Goal: Use online tool/utility: Utilize a website feature to perform a specific function

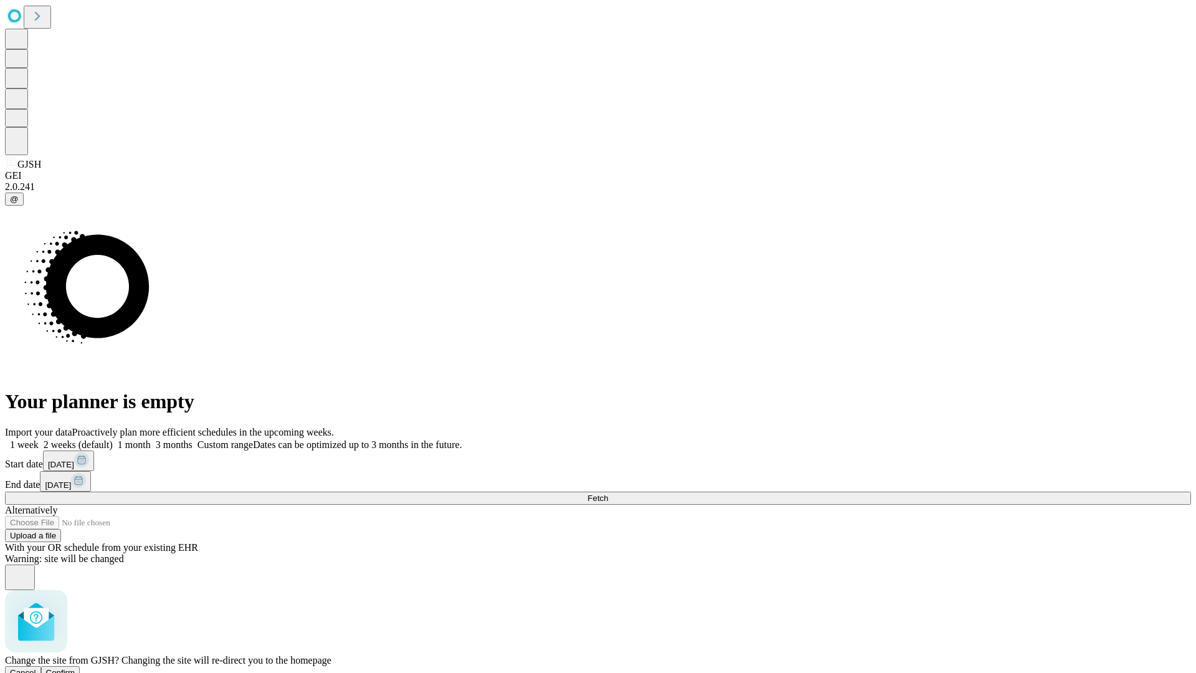
click at [75, 668] on span "Confirm" at bounding box center [60, 672] width 29 height 9
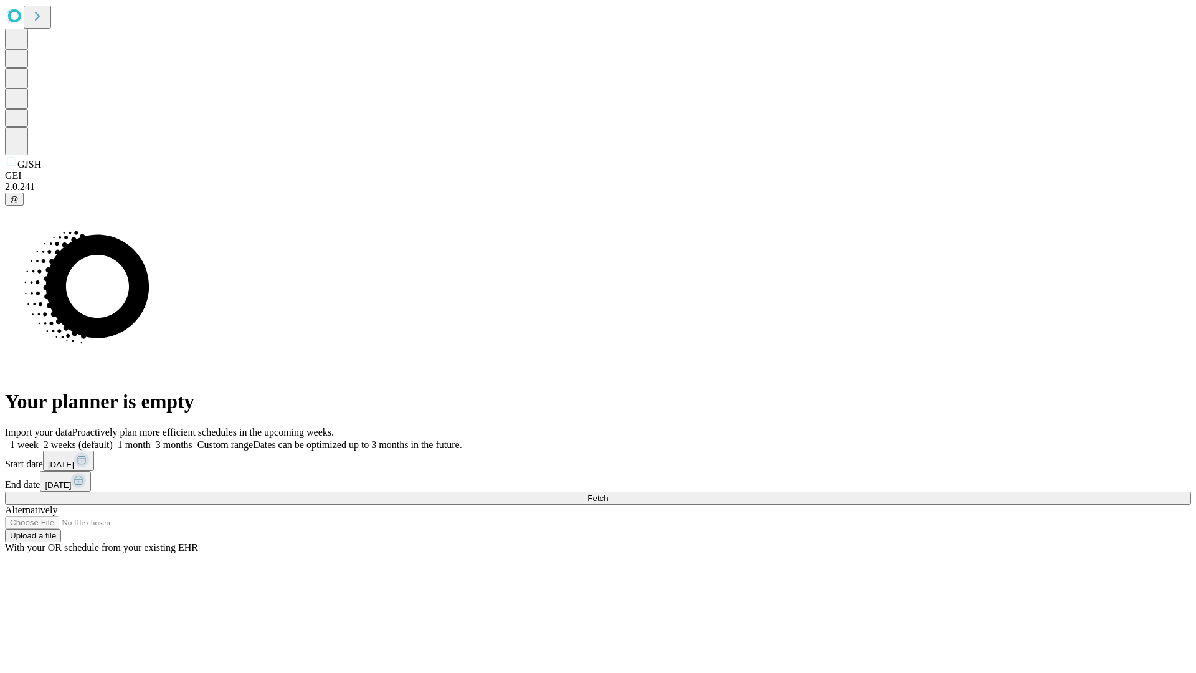
click at [39, 439] on label "1 week" at bounding box center [22, 444] width 34 height 11
click at [608, 493] on span "Fetch" at bounding box center [597, 497] width 21 height 9
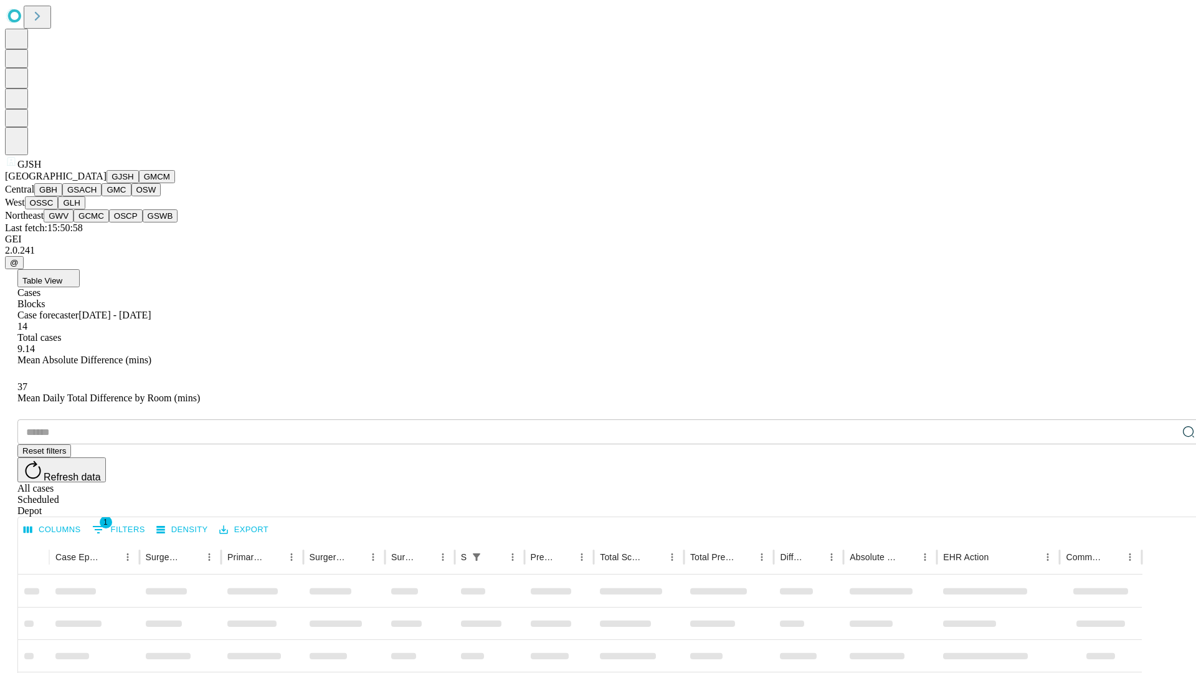
click at [139, 183] on button "GMCM" at bounding box center [157, 176] width 36 height 13
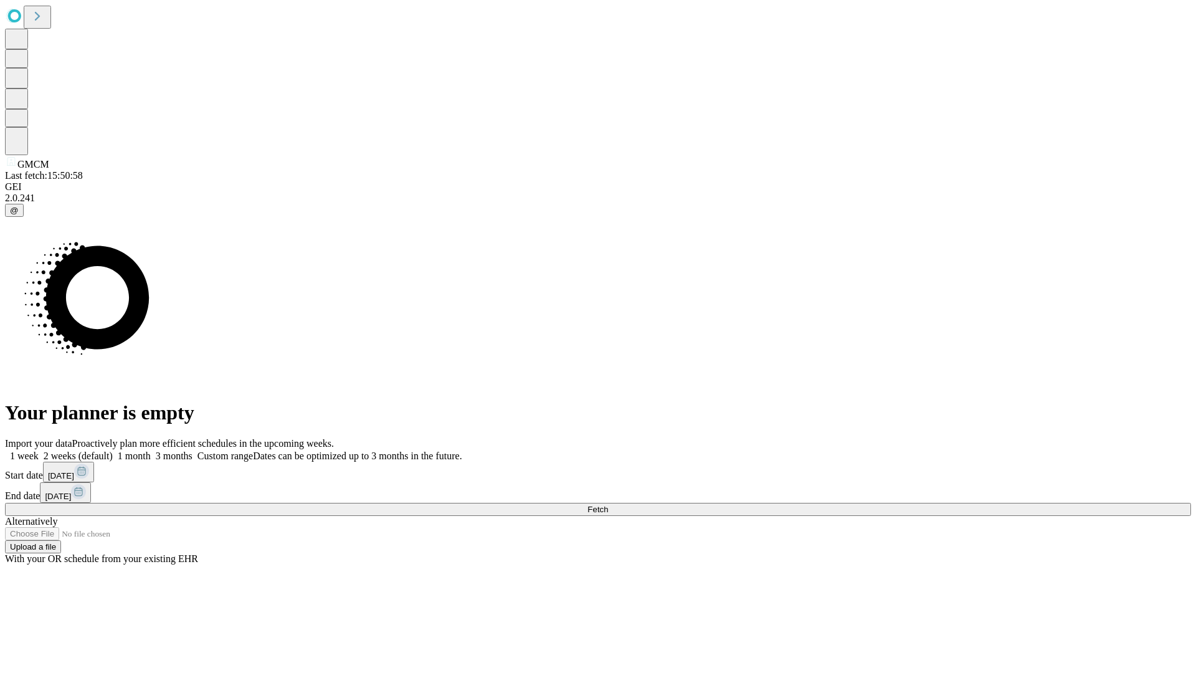
click at [39, 450] on label "1 week" at bounding box center [22, 455] width 34 height 11
click at [608, 505] on span "Fetch" at bounding box center [597, 509] width 21 height 9
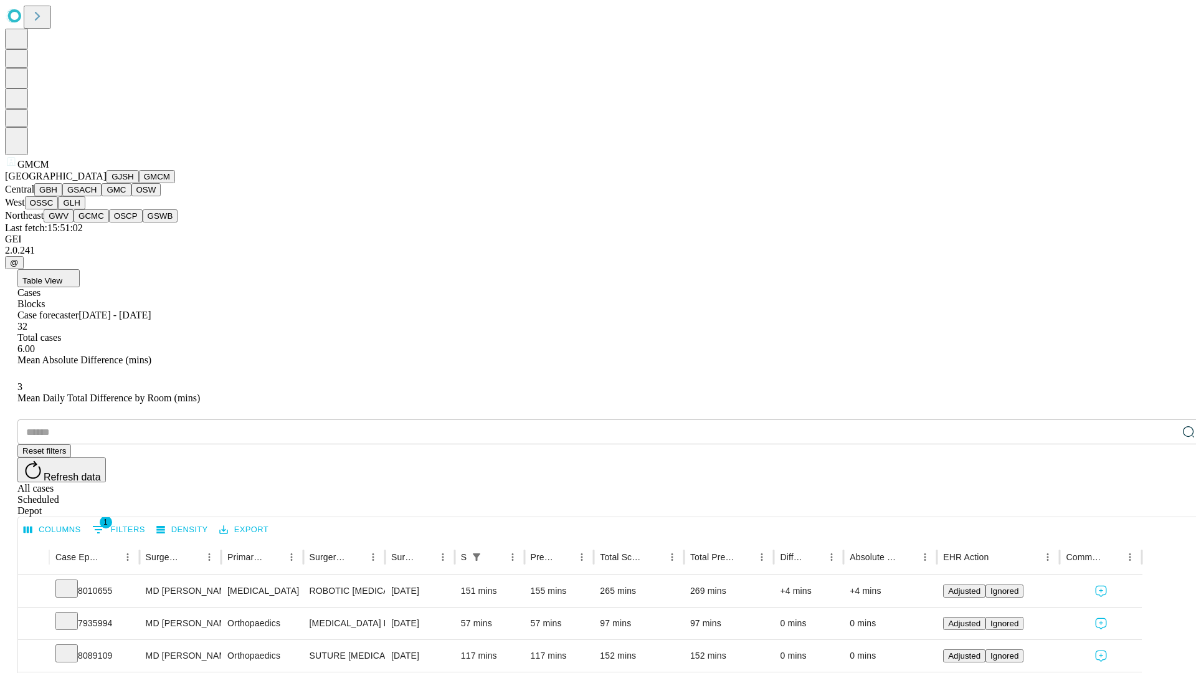
click at [62, 196] on button "GBH" at bounding box center [48, 189] width 28 height 13
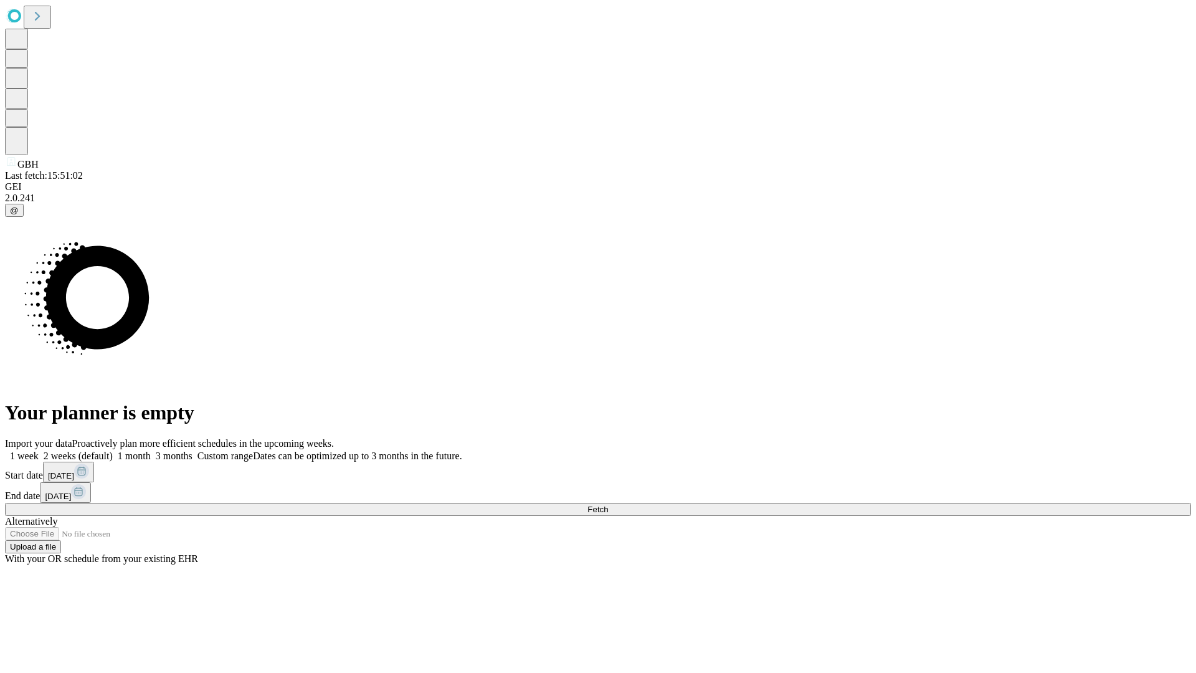
click at [39, 450] on label "1 week" at bounding box center [22, 455] width 34 height 11
click at [608, 505] on span "Fetch" at bounding box center [597, 509] width 21 height 9
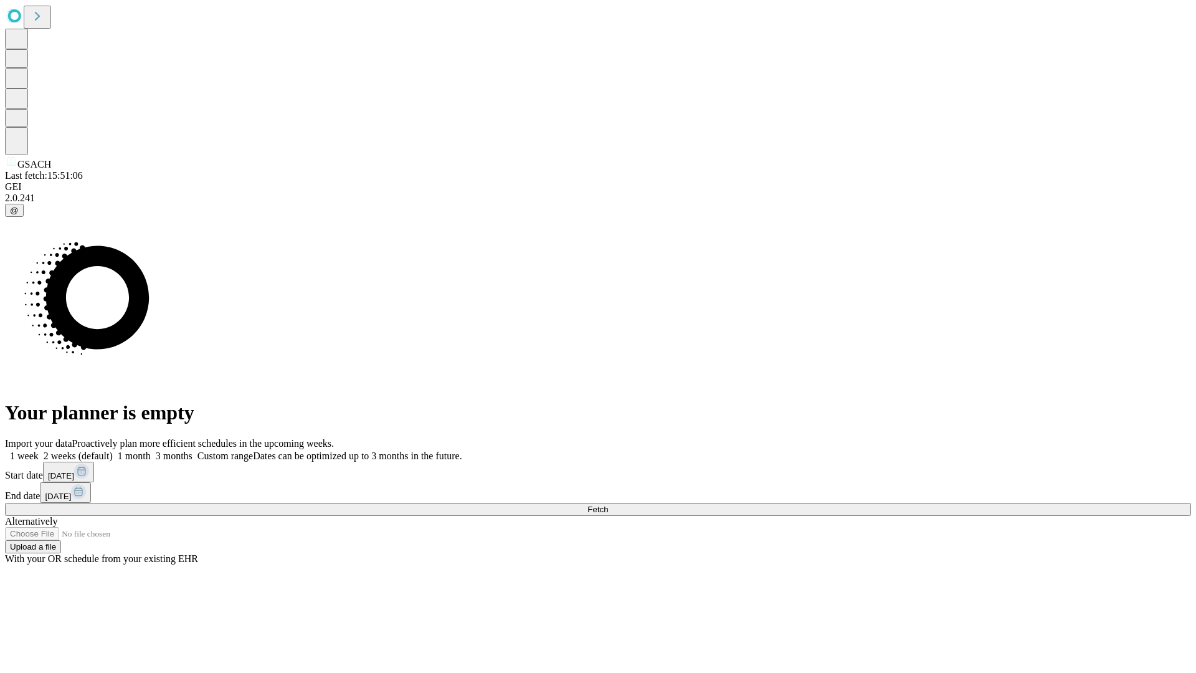
click at [39, 450] on label "1 week" at bounding box center [22, 455] width 34 height 11
click at [608, 505] on span "Fetch" at bounding box center [597, 509] width 21 height 9
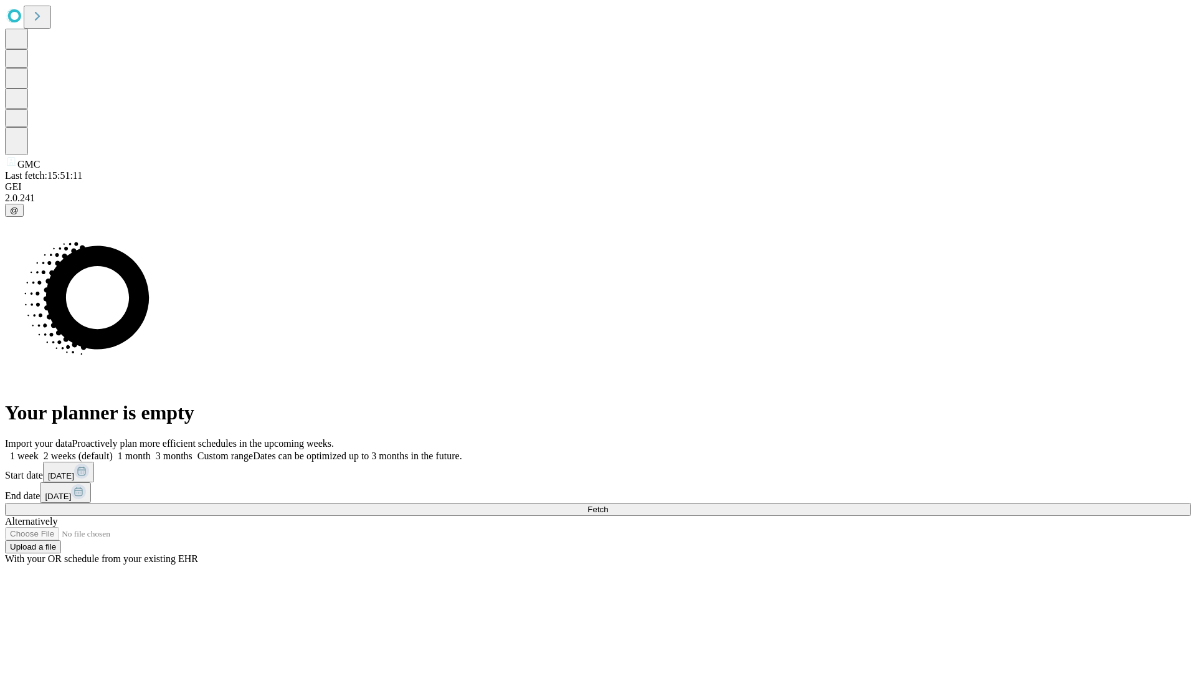
click at [39, 450] on label "1 week" at bounding box center [22, 455] width 34 height 11
click at [608, 505] on span "Fetch" at bounding box center [597, 509] width 21 height 9
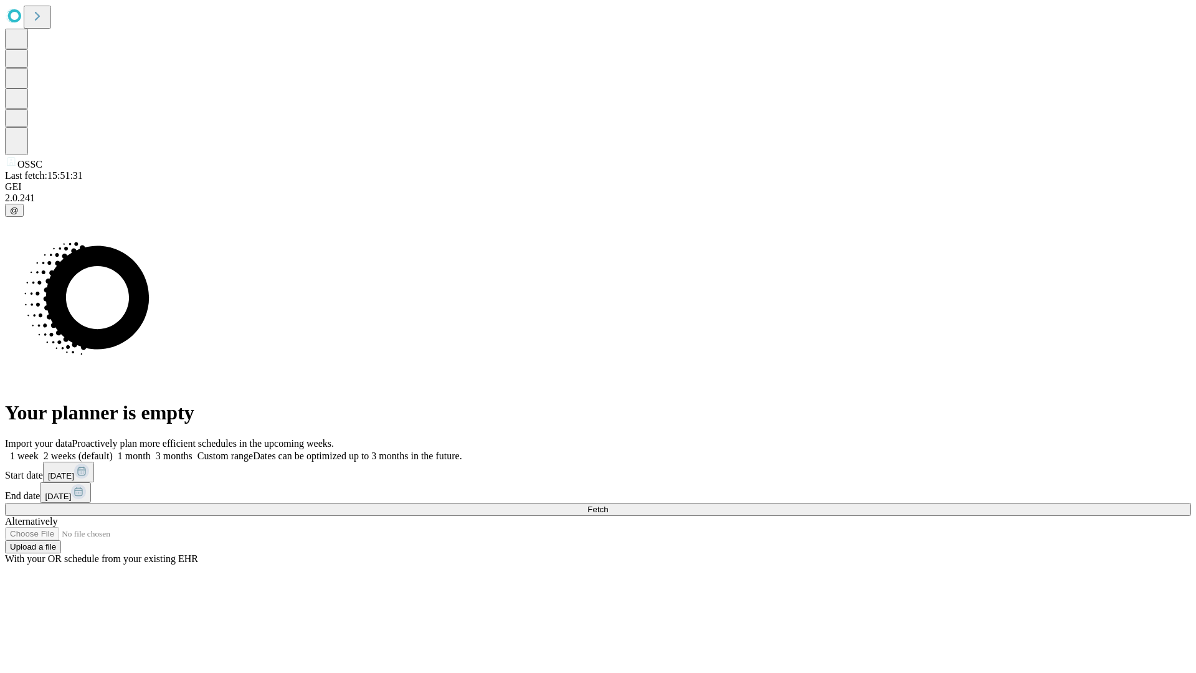
click at [608, 505] on span "Fetch" at bounding box center [597, 509] width 21 height 9
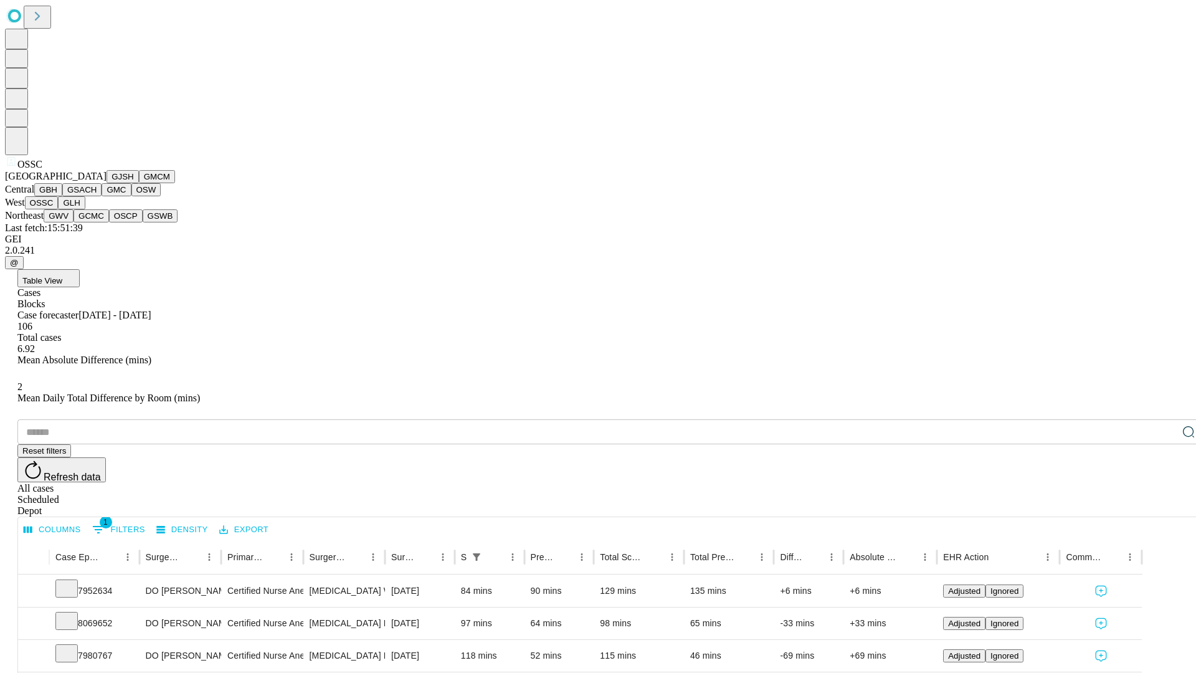
click at [85, 209] on button "GLH" at bounding box center [71, 202] width 27 height 13
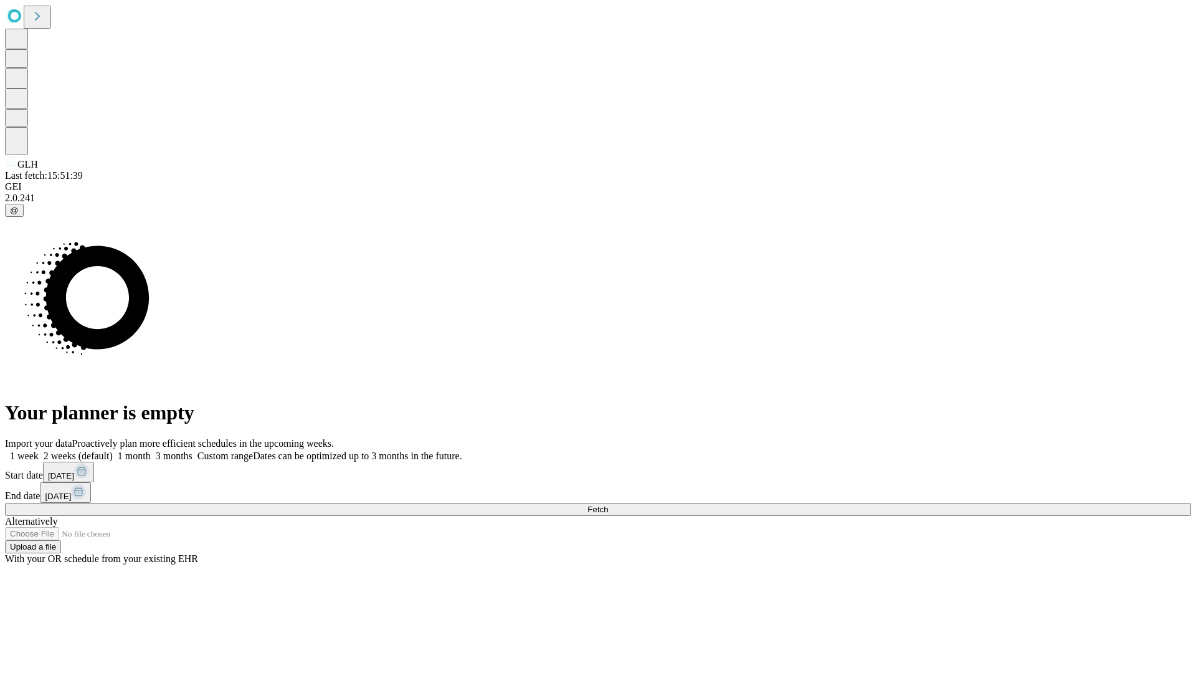
click at [39, 450] on label "1 week" at bounding box center [22, 455] width 34 height 11
click at [608, 505] on span "Fetch" at bounding box center [597, 509] width 21 height 9
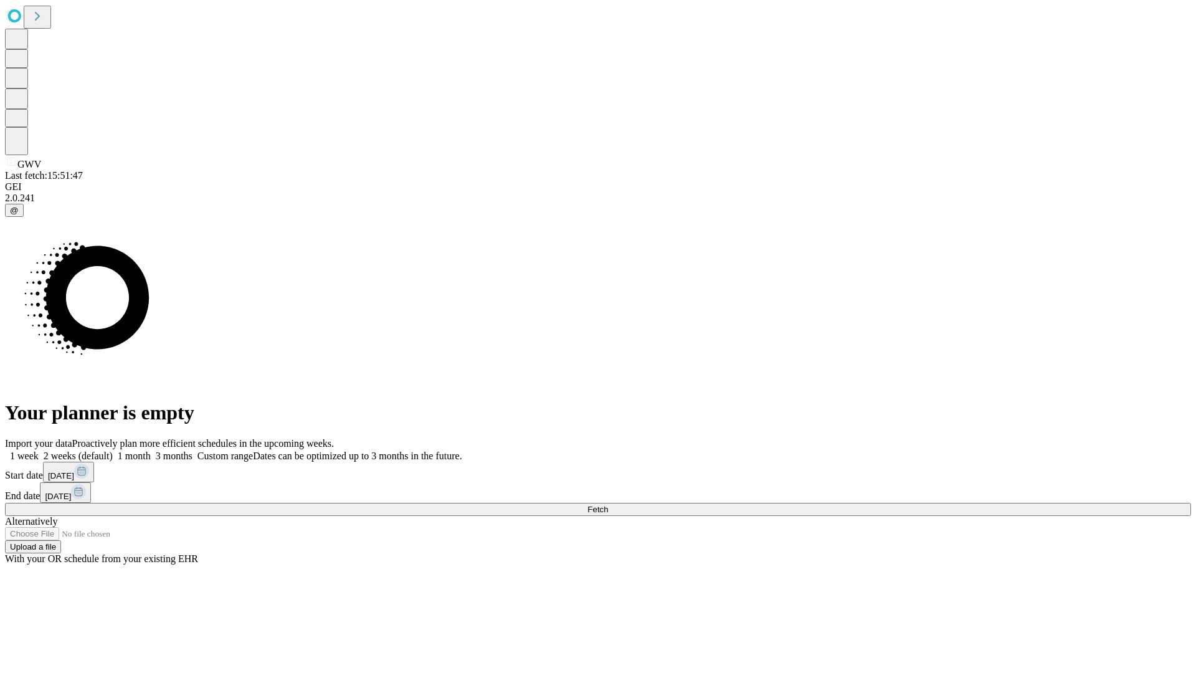
click at [39, 450] on label "1 week" at bounding box center [22, 455] width 34 height 11
click at [608, 505] on span "Fetch" at bounding box center [597, 509] width 21 height 9
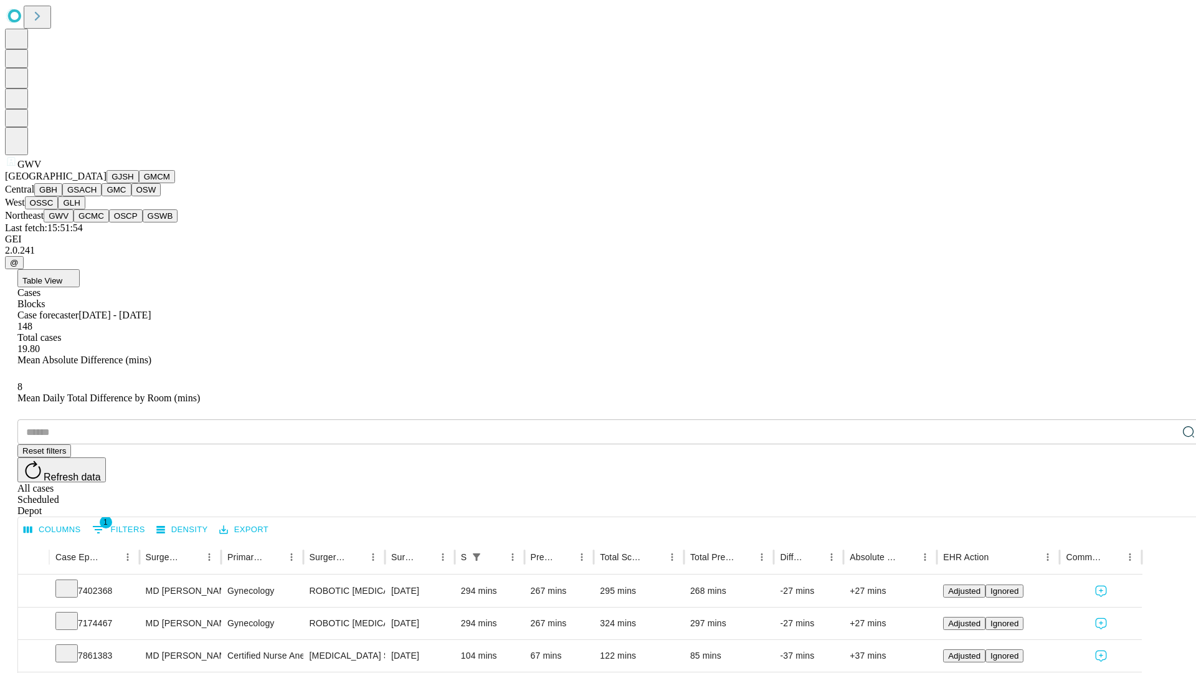
click at [97, 222] on button "GCMC" at bounding box center [92, 215] width 36 height 13
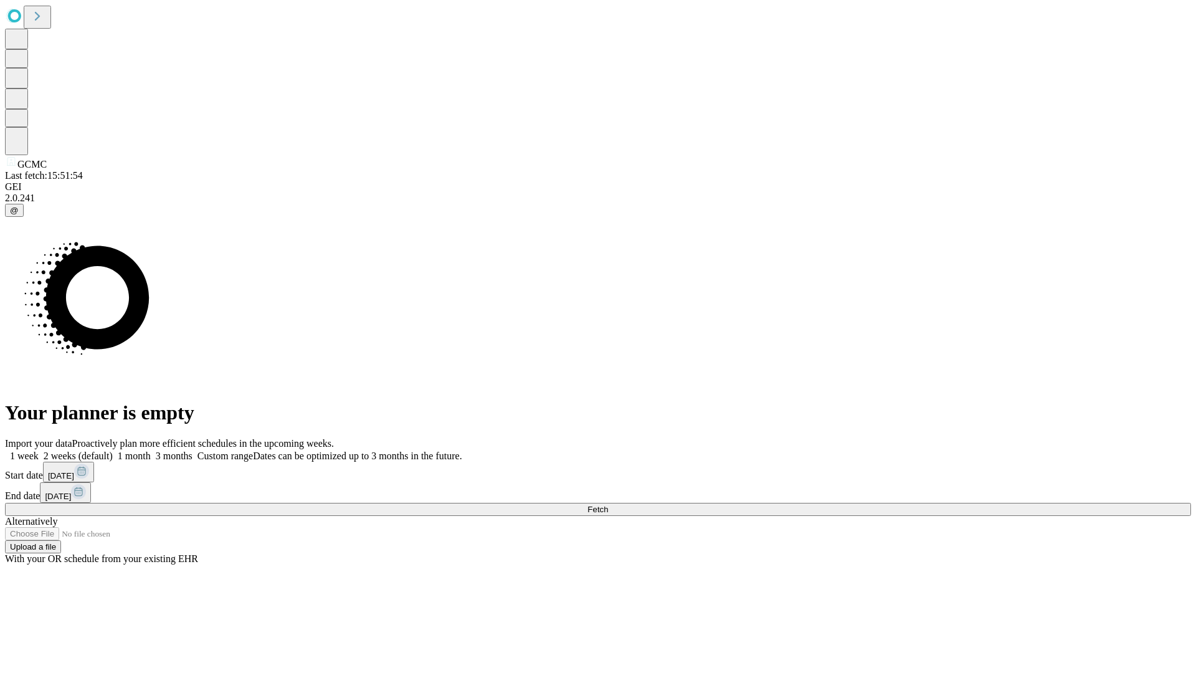
click at [39, 450] on label "1 week" at bounding box center [22, 455] width 34 height 11
click at [608, 505] on span "Fetch" at bounding box center [597, 509] width 21 height 9
